Goal: Find specific page/section: Find specific page/section

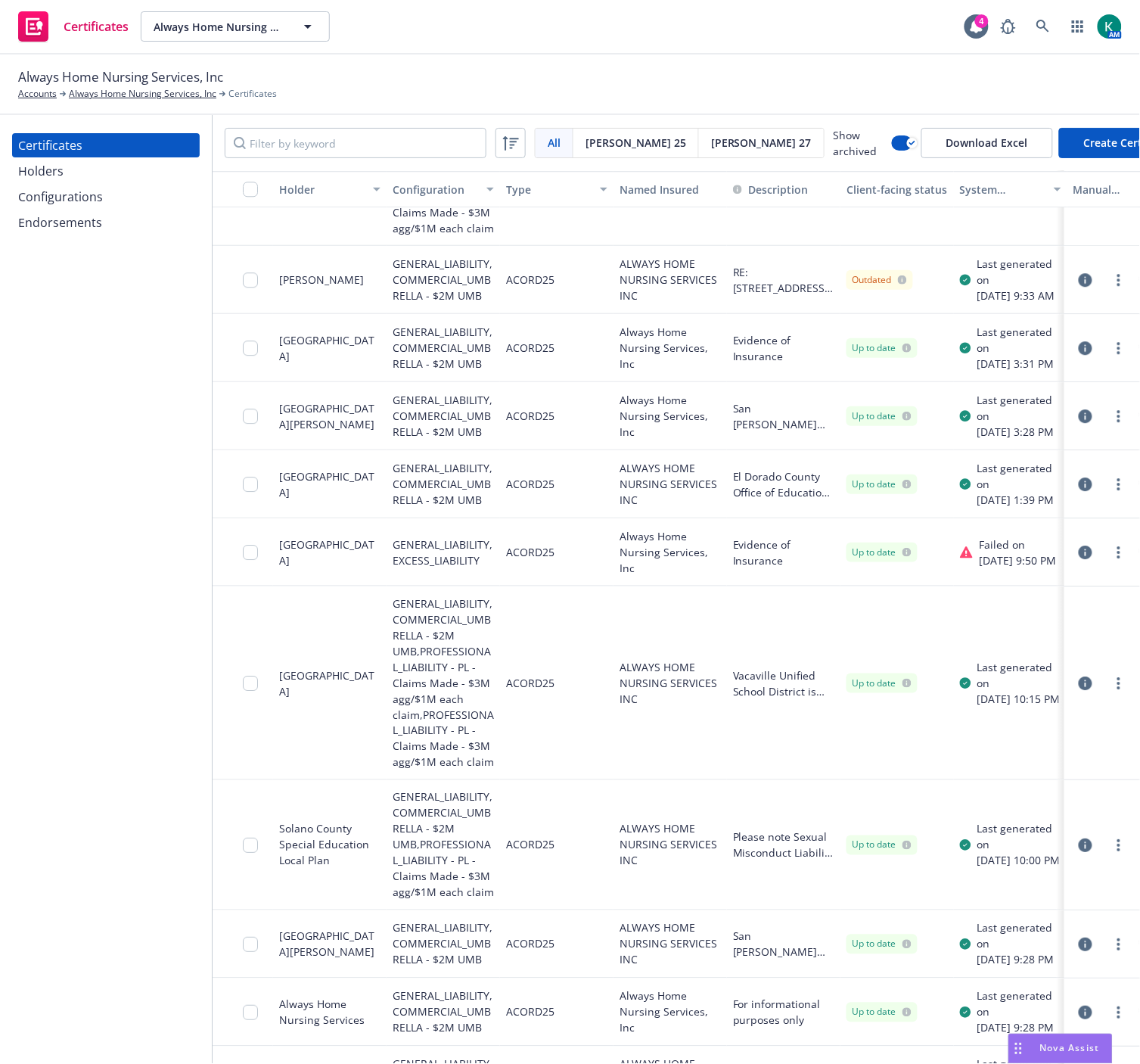
scroll to position [1045, 0]
click at [548, 65] on div "Always Home Nursing Services, Inc Accounts Always Home Nursing Services, Inc Ce…" at bounding box center [570, 85] width 1140 height 60
click at [1027, 28] on div "AM" at bounding box center [1058, 26] width 129 height 30
click at [1046, 27] on icon at bounding box center [1043, 27] width 13 height 13
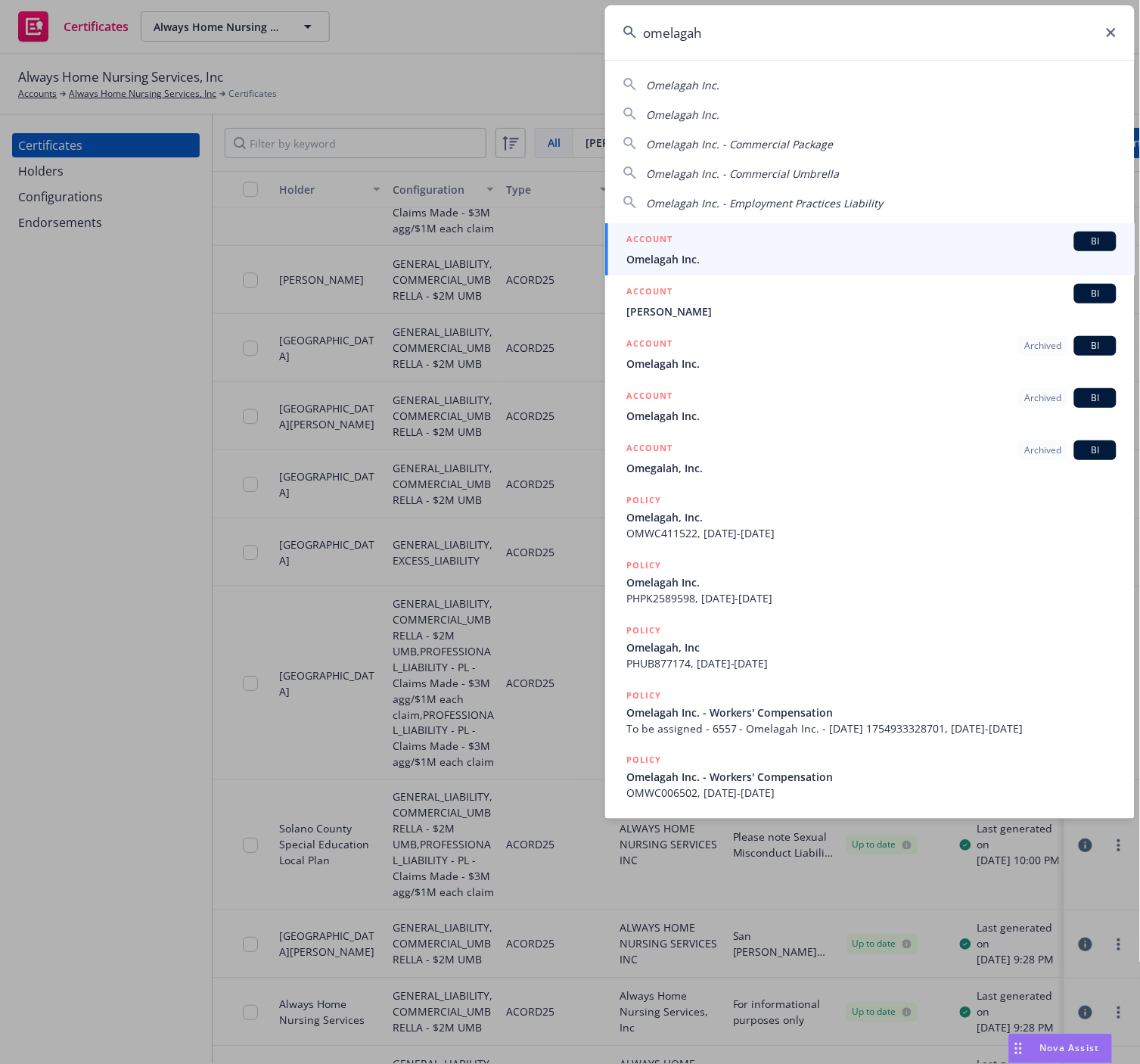
type input "omelagah"
click at [689, 245] on div "ACCOUNT BI" at bounding box center [872, 242] width 490 height 20
